Goal: Information Seeking & Learning: Learn about a topic

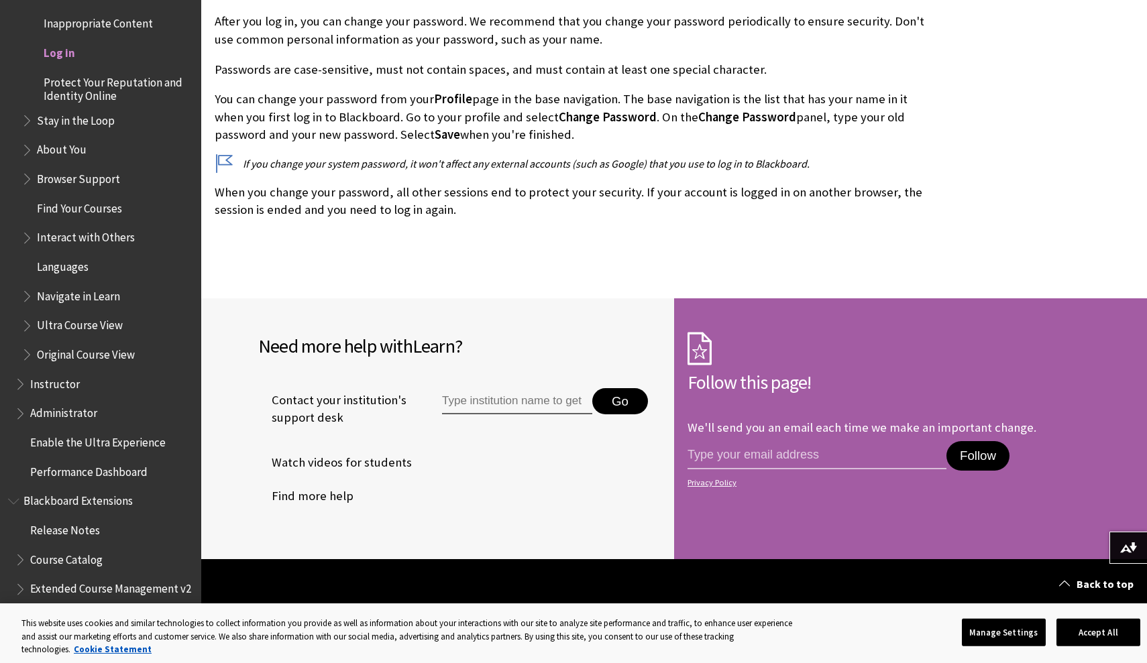
scroll to position [3028, 0]
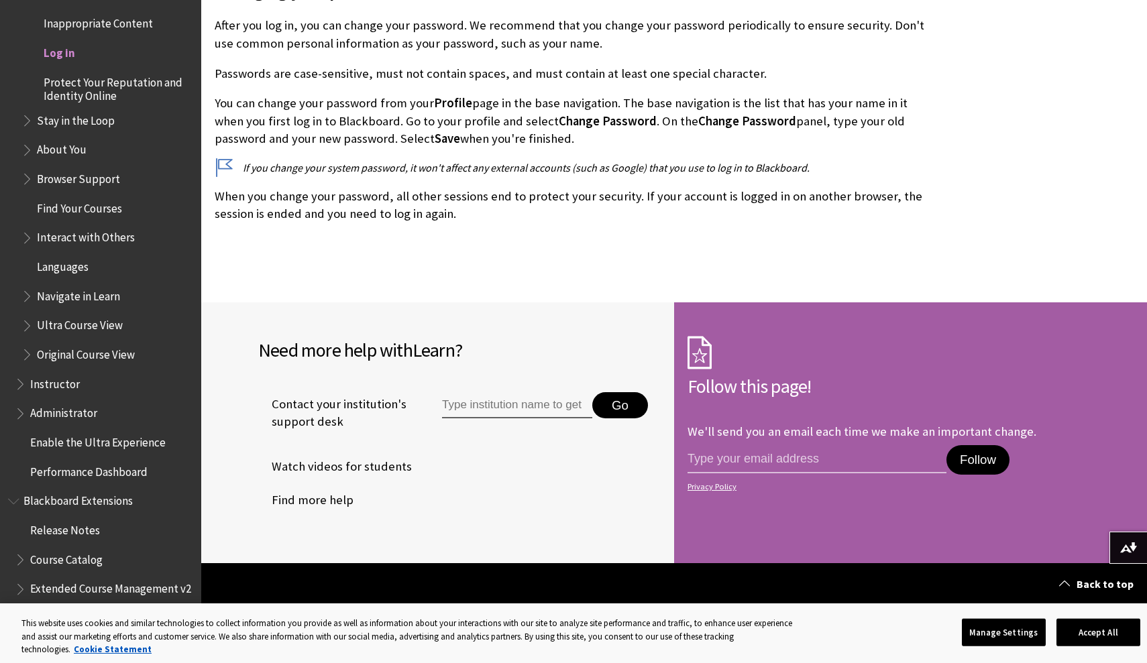
click at [58, 42] on span "Log in" at bounding box center [60, 51] width 32 height 18
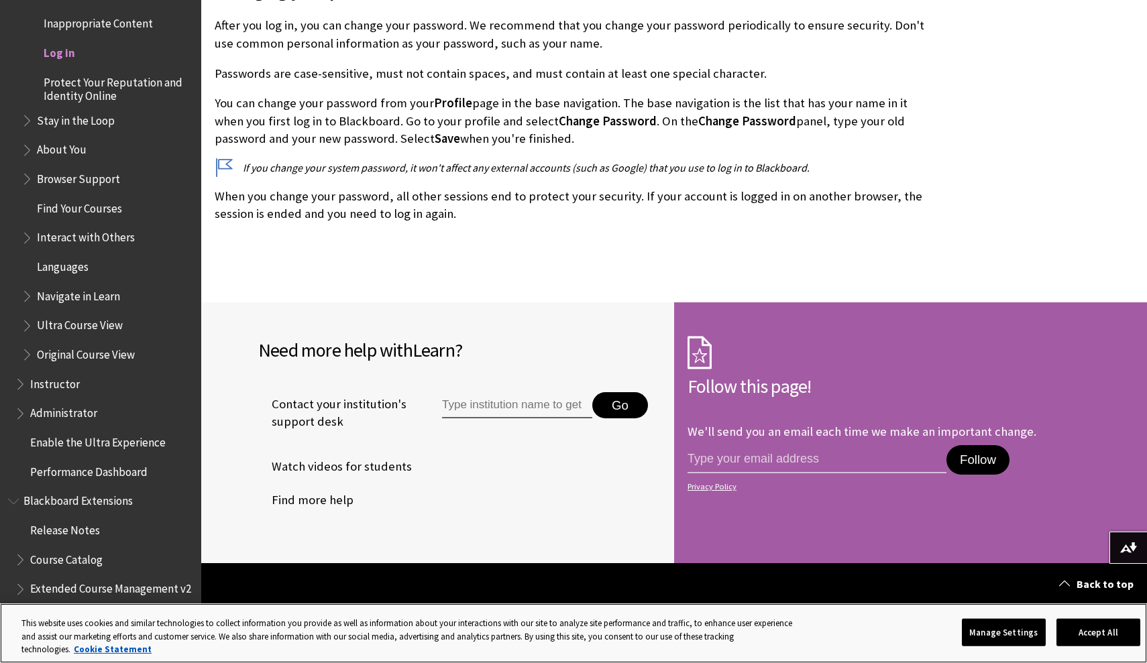
click at [1105, 631] on button "Accept All" at bounding box center [1098, 632] width 84 height 28
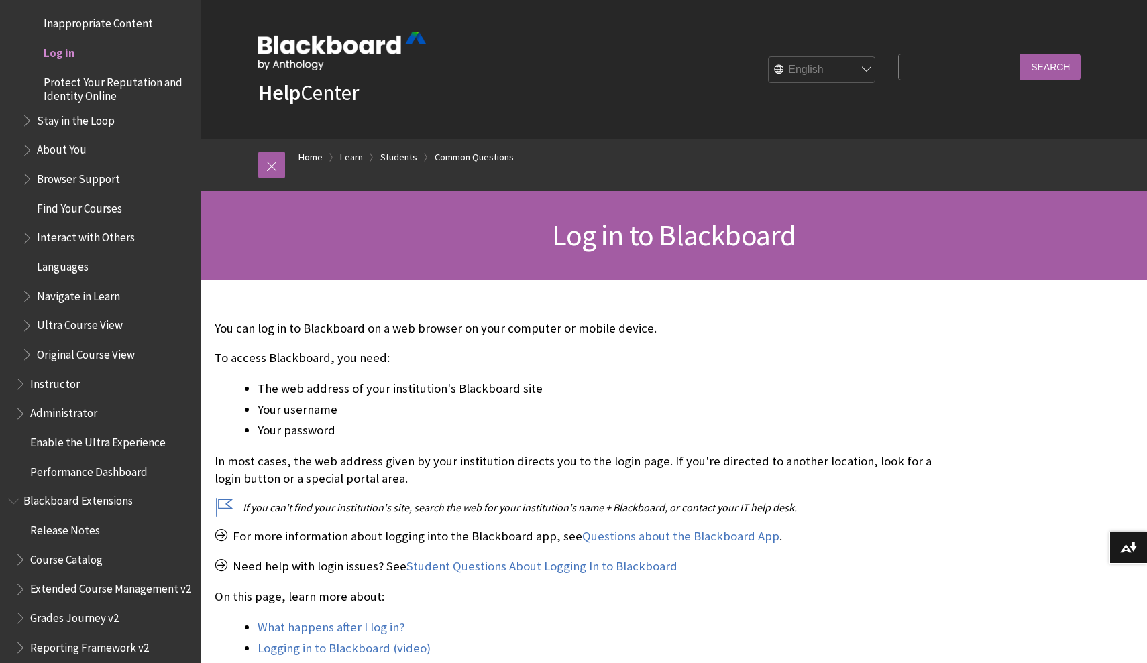
scroll to position [0, 0]
click at [70, 42] on span "Log in" at bounding box center [60, 51] width 32 height 18
click at [311, 147] on ol "Home Learn Students Common Questions" at bounding box center [687, 159] width 805 height 40
click at [310, 157] on link "Home" at bounding box center [310, 157] width 24 height 17
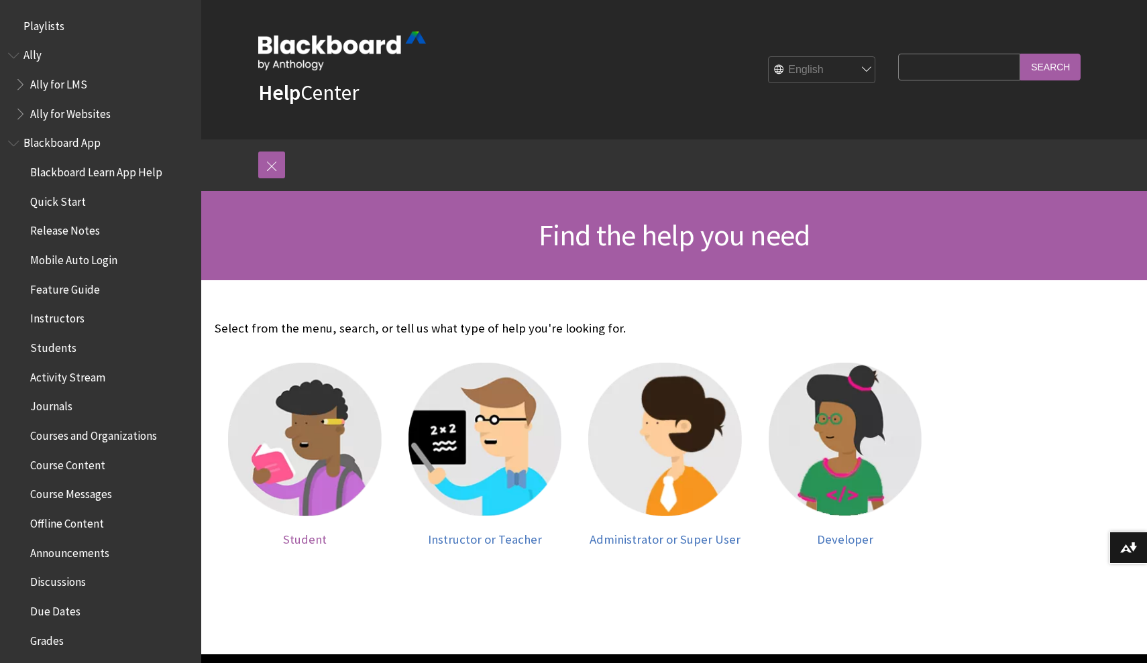
click at [307, 459] on img at bounding box center [305, 440] width 154 height 154
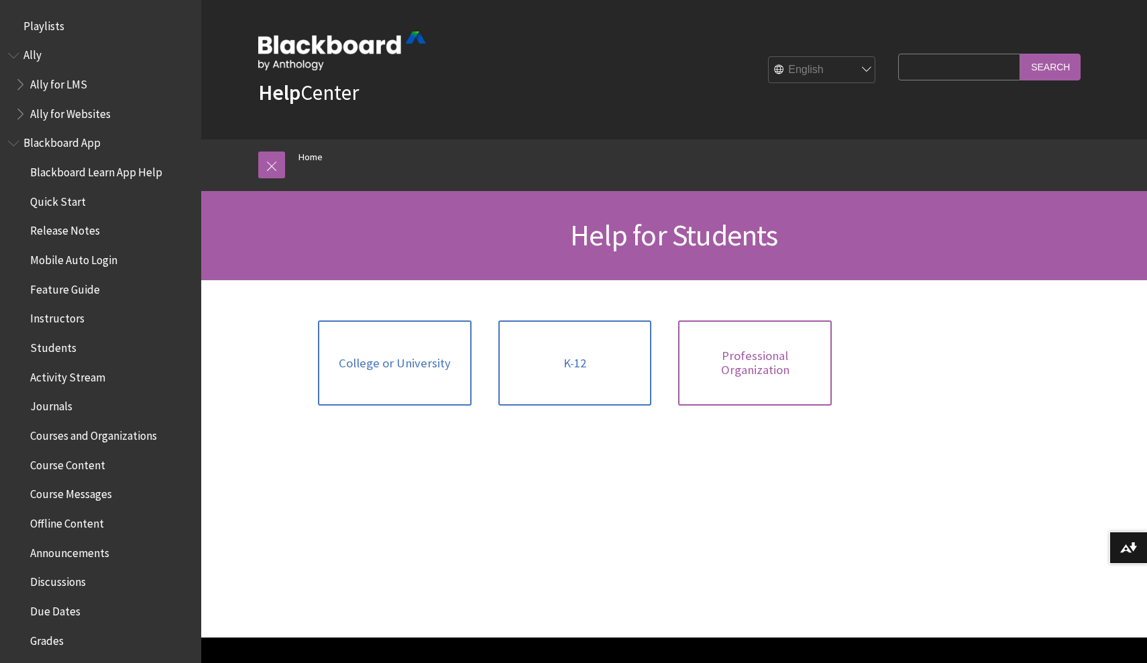
click at [758, 358] on span "Professional Organization" at bounding box center [754, 363] width 137 height 29
